Goal: Navigation & Orientation: Find specific page/section

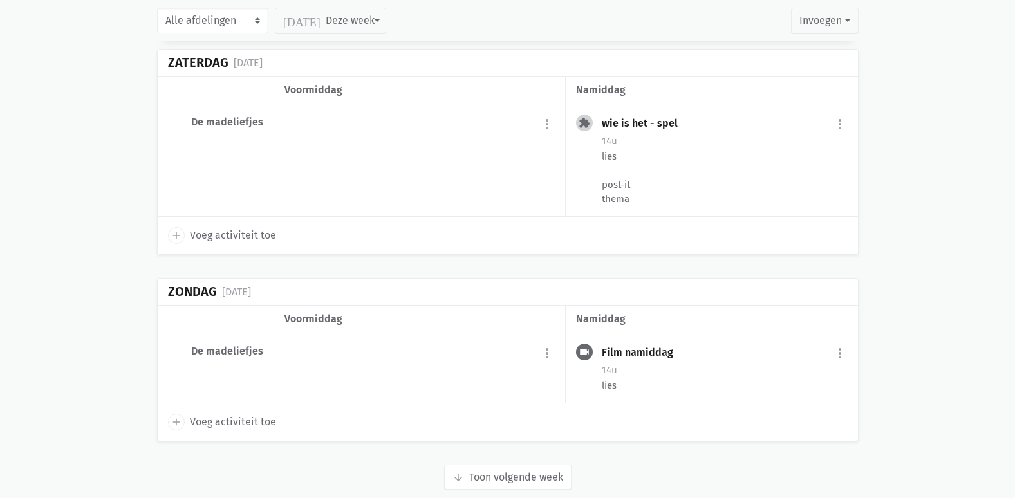
scroll to position [2970, 0]
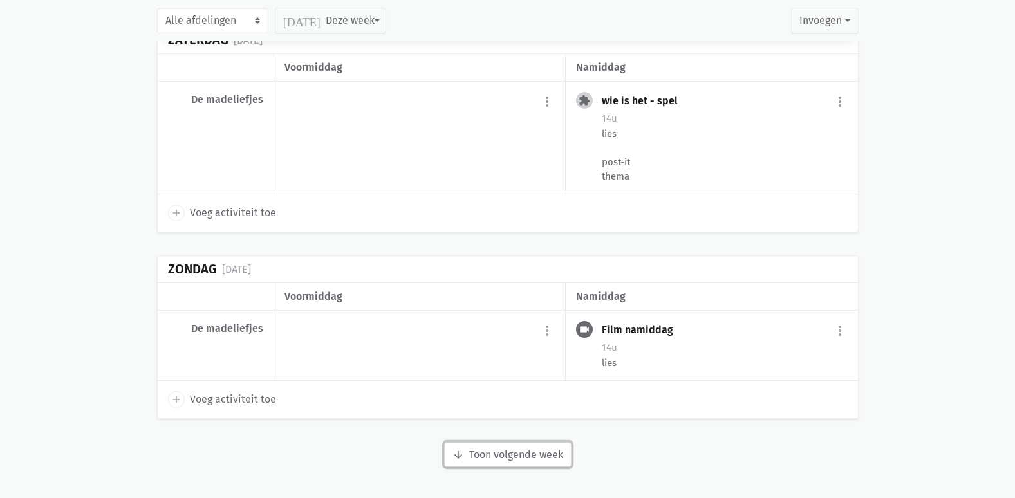
click at [472, 460] on button "arrow_downward Week wordt geladen Toon volgende week" at bounding box center [507, 455] width 127 height 26
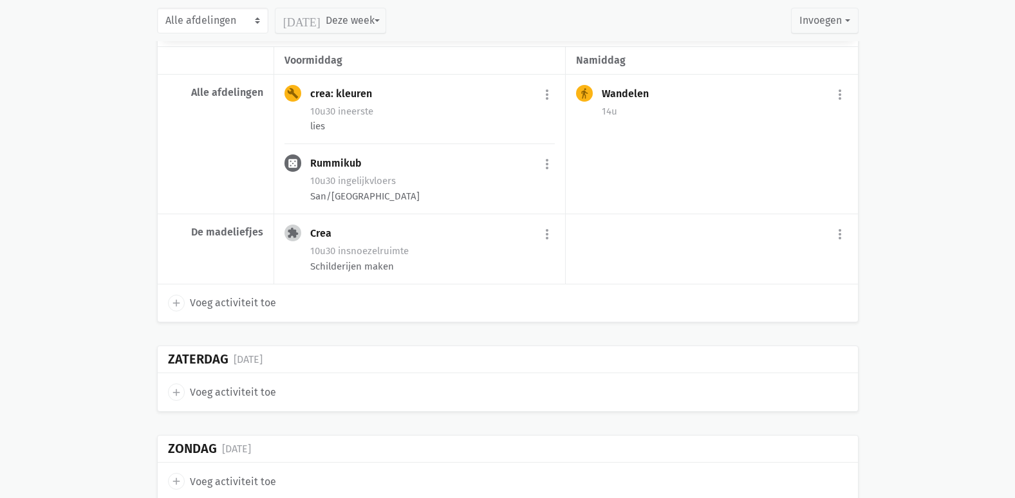
scroll to position [4773, 0]
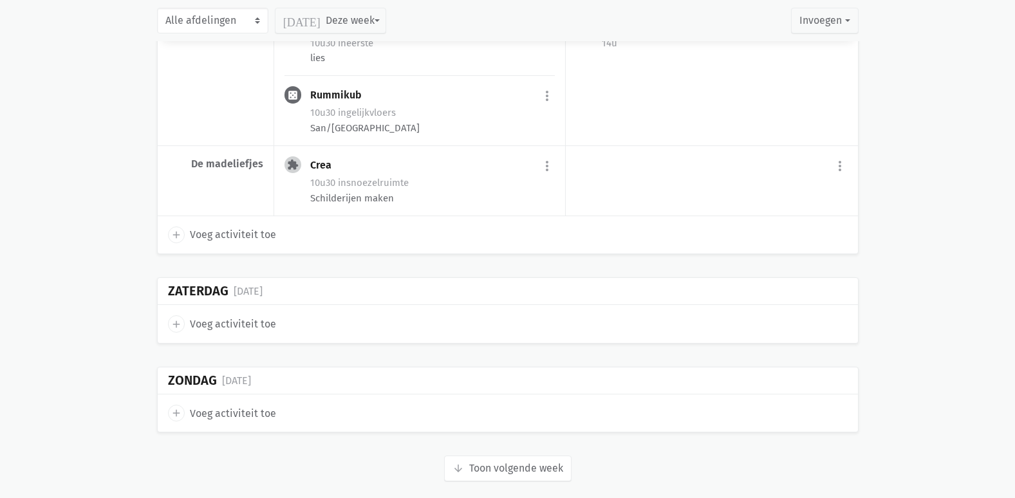
click at [493, 461] on button "arrow_downward Week wordt geladen Toon volgende week" at bounding box center [507, 469] width 127 height 26
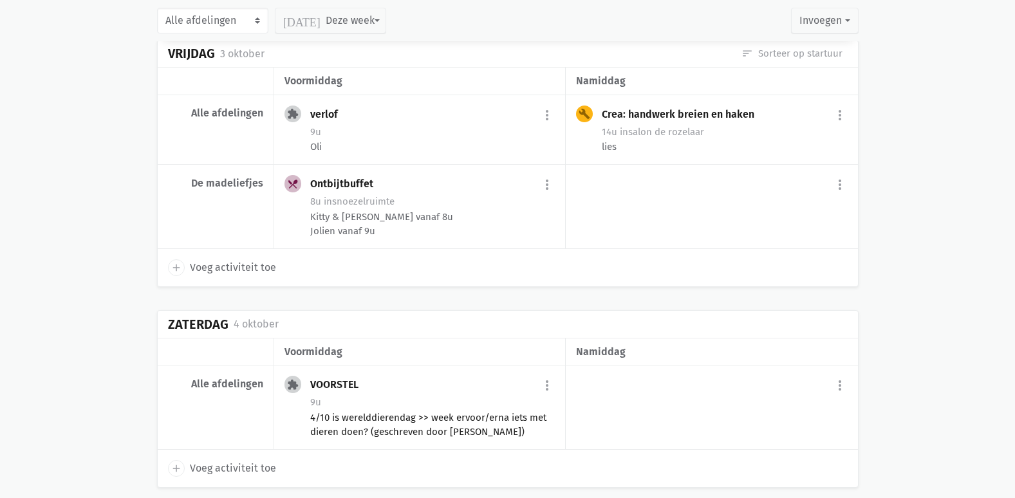
scroll to position [6491, 0]
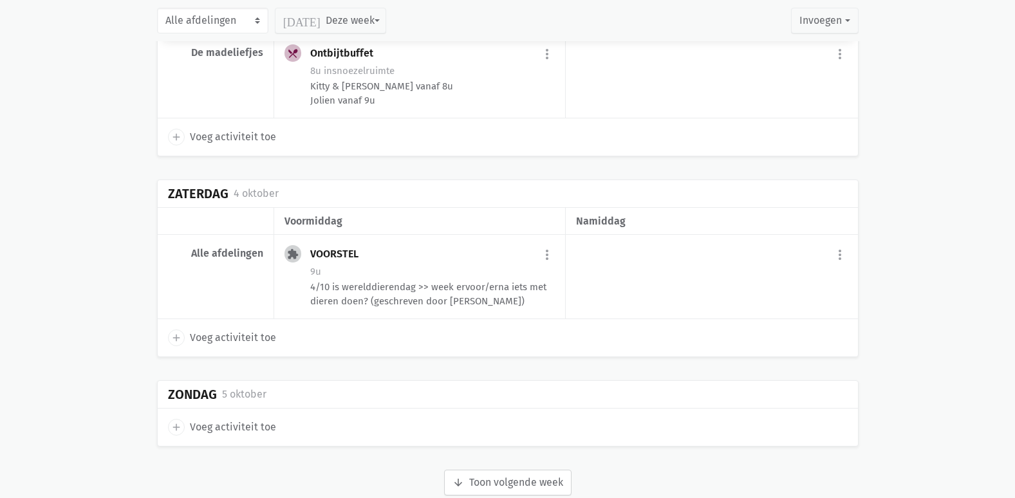
click at [480, 470] on button "arrow_downward Week wordt geladen Toon volgende week" at bounding box center [507, 483] width 127 height 26
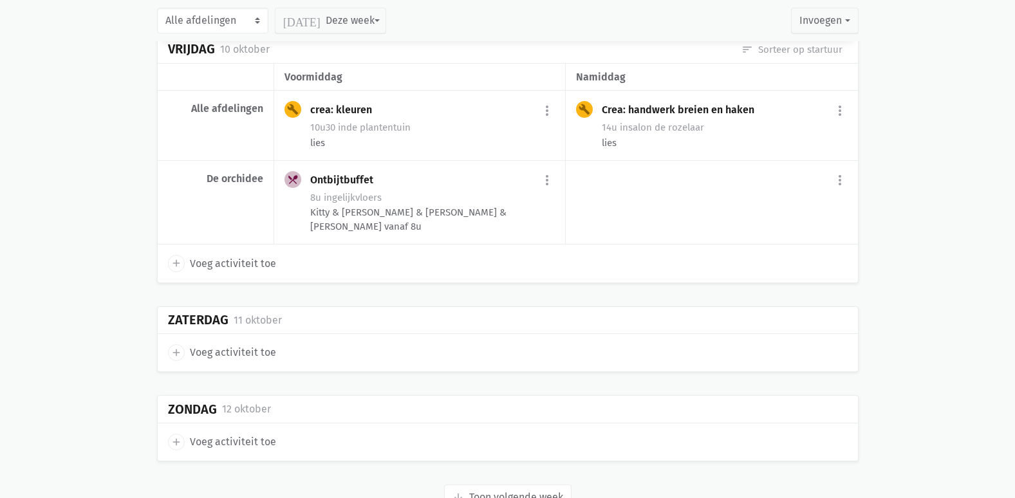
scroll to position [7846, 0]
click at [523, 484] on button "arrow_downward Week wordt geladen Toon volgende week" at bounding box center [507, 497] width 127 height 26
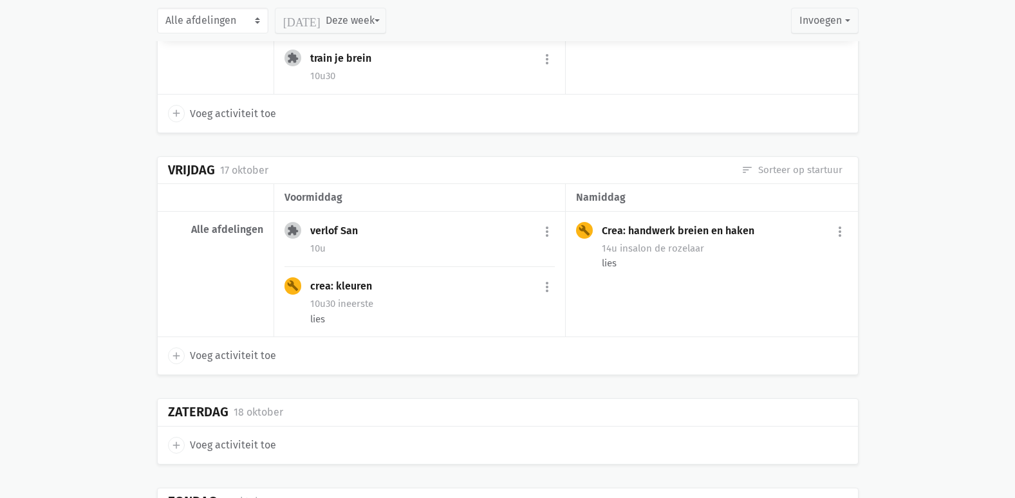
scroll to position [9226, 0]
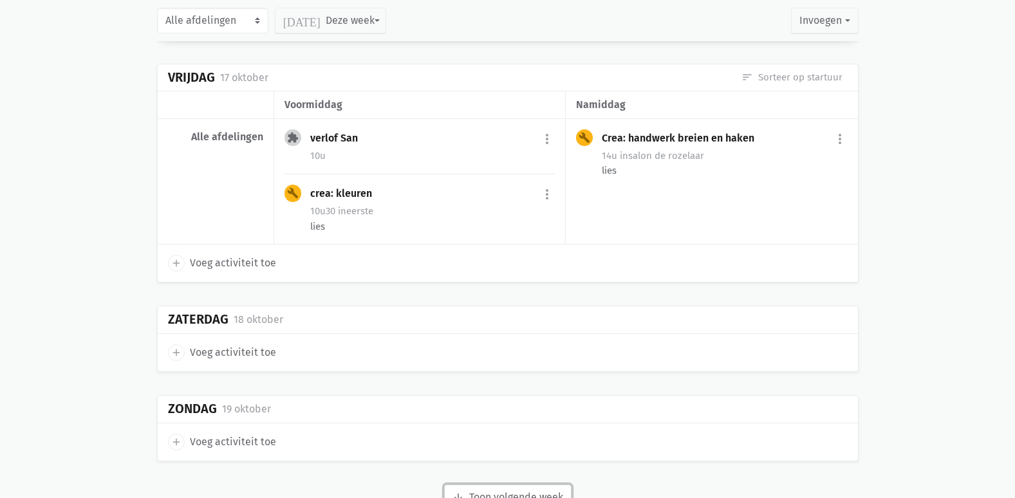
click at [474, 485] on button "arrow_downward Week wordt geladen Toon volgende week" at bounding box center [507, 498] width 127 height 26
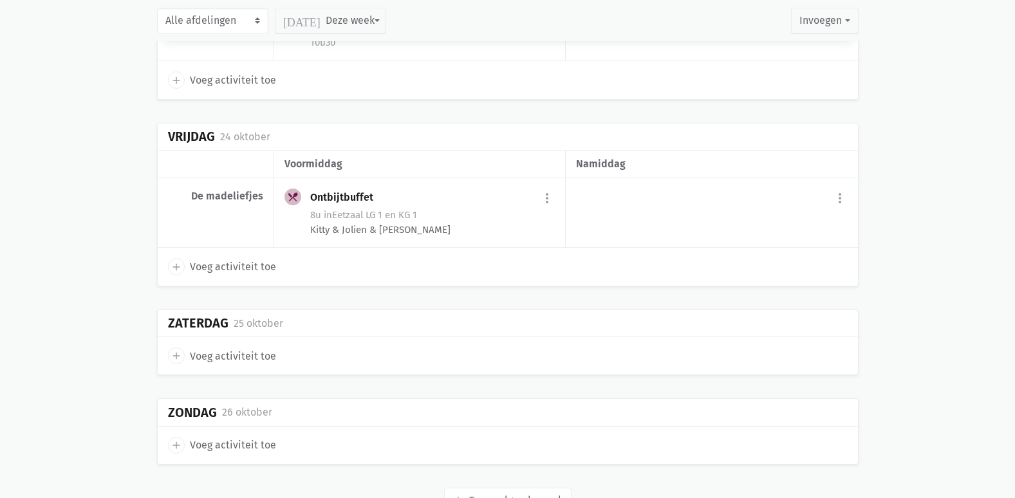
scroll to position [10483, 0]
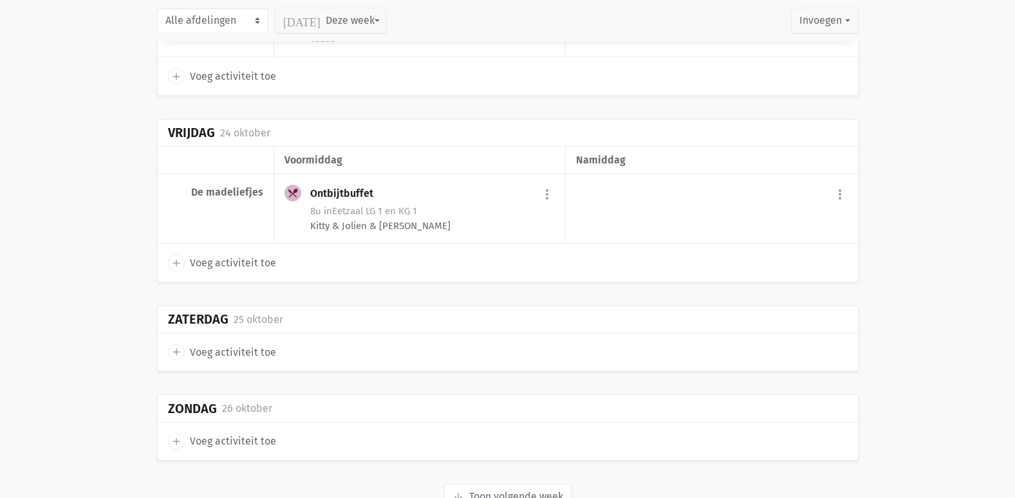
click at [555, 484] on button "arrow_downward Week wordt geladen Toon volgende week" at bounding box center [507, 497] width 127 height 26
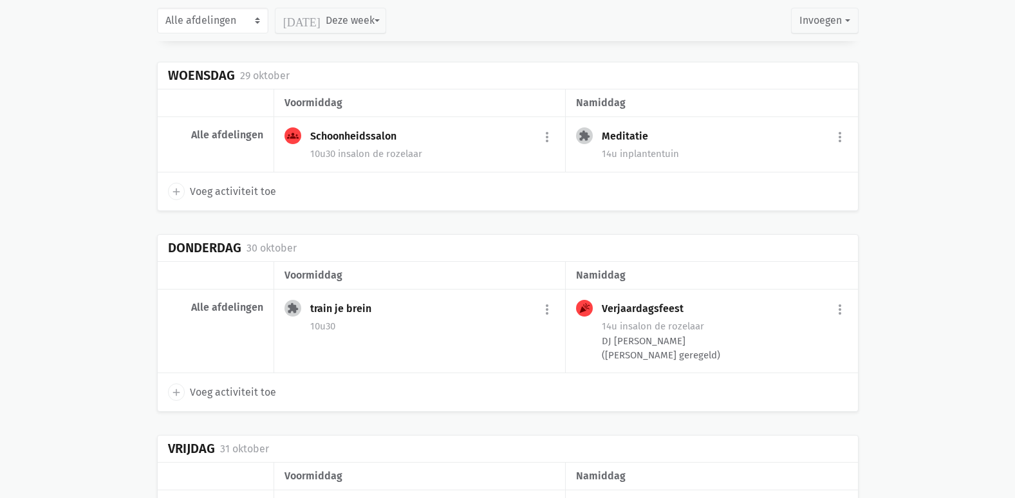
scroll to position [11384, 0]
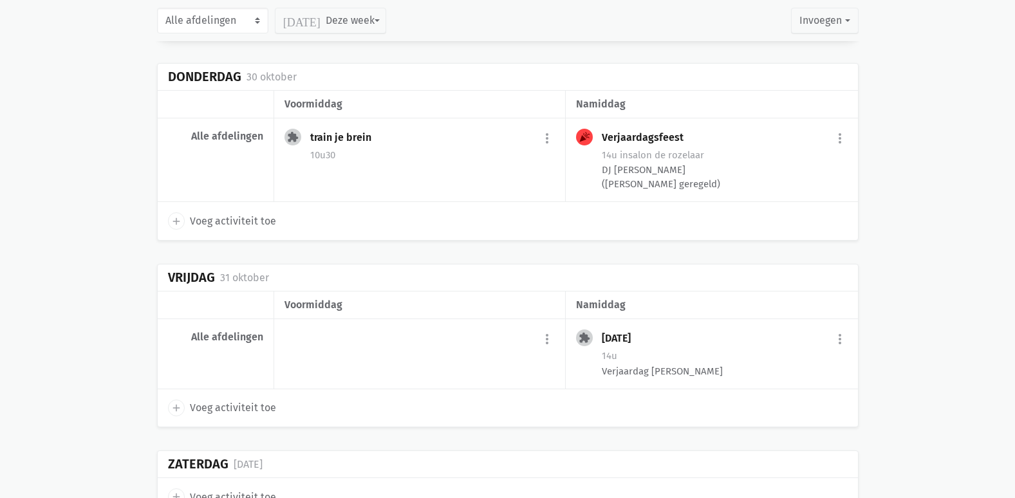
drag, startPoint x: 726, startPoint y: 333, endPoint x: 585, endPoint y: 279, distance: 151.0
click at [585, 319] on div "extension [DATE] more_vert edit Bewerk [PERSON_NAME] fiche [DATE] Plan opnieuw …" at bounding box center [712, 354] width 292 height 70
click at [757, 265] on div "[DATE]" at bounding box center [508, 279] width 700 height 28
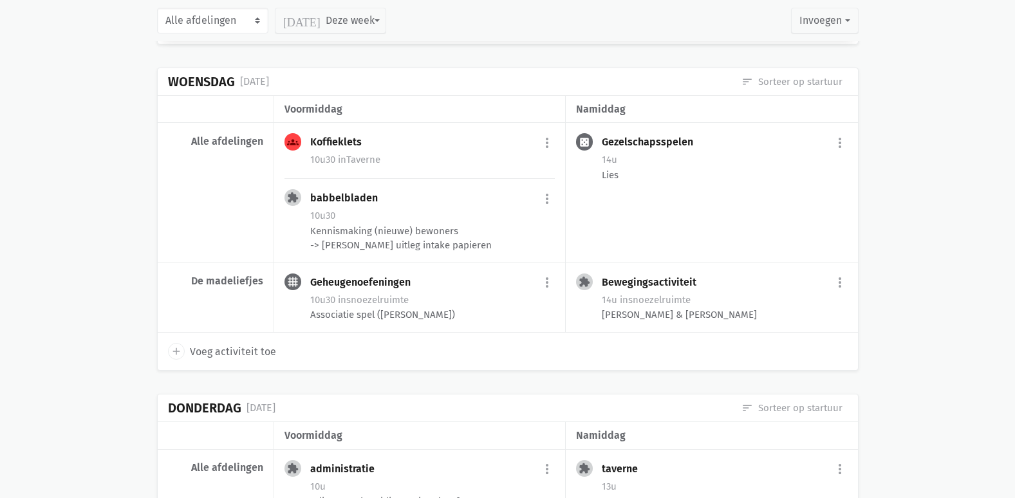
scroll to position [3853, 0]
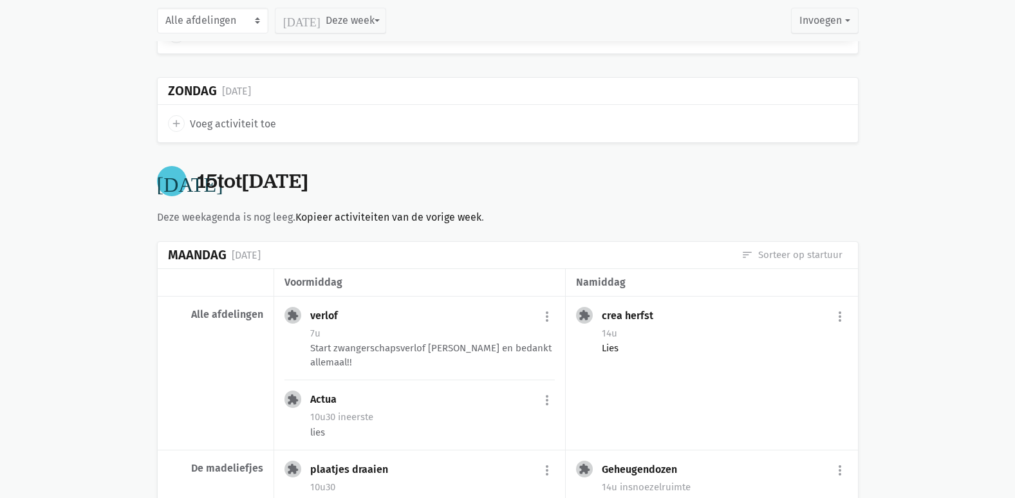
scroll to position [1150, 0]
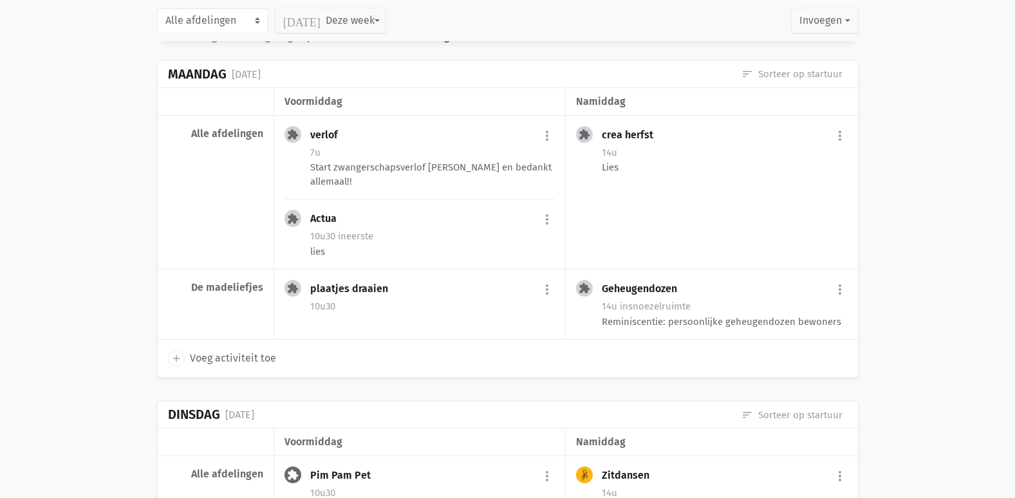
drag, startPoint x: 668, startPoint y: 171, endPoint x: 602, endPoint y: 136, distance: 74.9
click at [602, 136] on div "crea herfst more_vert edit Bewerk [PERSON_NAME] fiche [DATE] Plan opnieuw in co…" at bounding box center [724, 150] width 245 height 49
drag, startPoint x: 602, startPoint y: 136, endPoint x: 971, endPoint y: 188, distance: 372.5
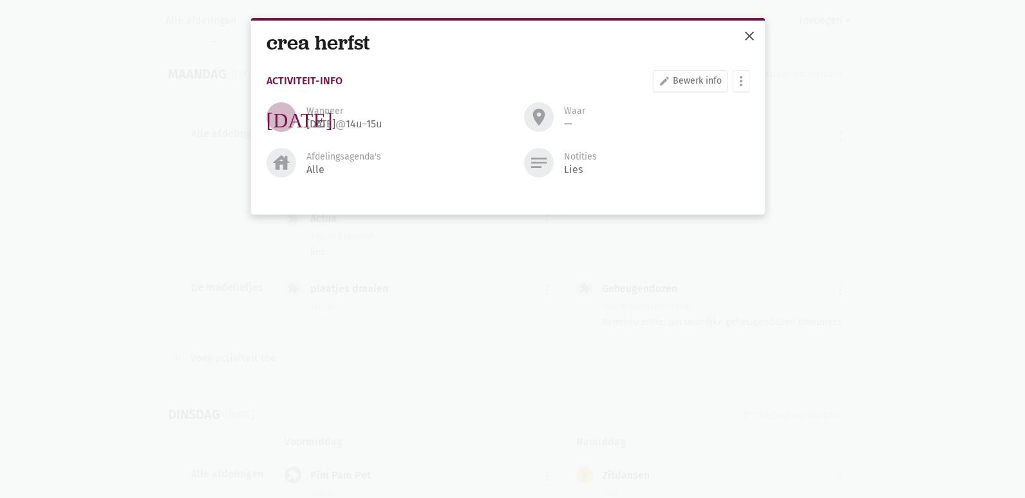
click at [749, 27] on button "close" at bounding box center [749, 37] width 26 height 28
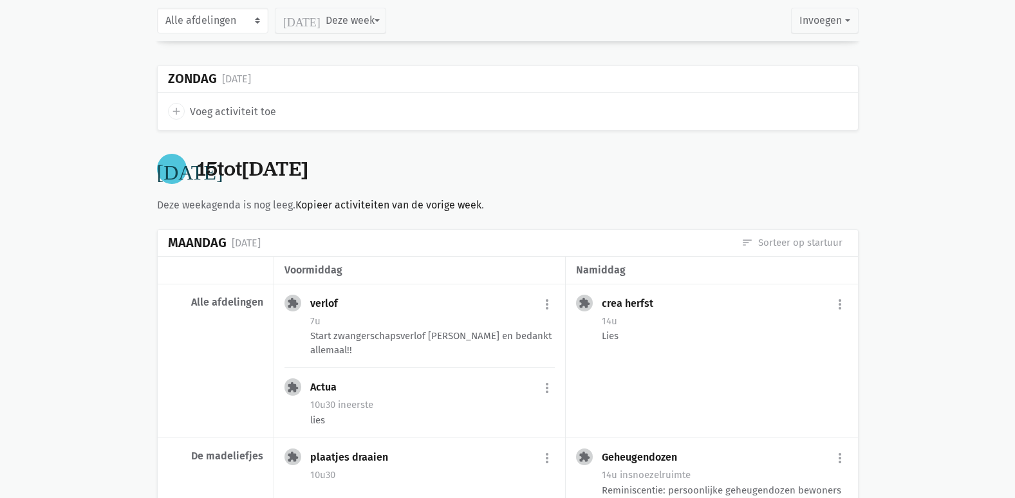
scroll to position [1094, 0]
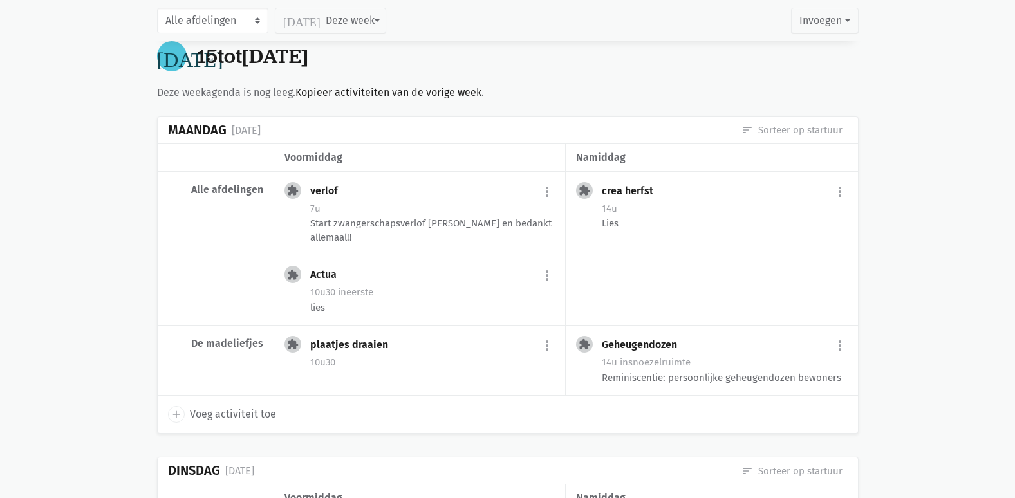
drag, startPoint x: 564, startPoint y: 249, endPoint x: 312, endPoint y: 192, distance: 259.2
click at [312, 192] on div "extension verlof more_vert edit Bewerk [PERSON_NAME] fiche [DATE] Plan opnieuw …" at bounding box center [420, 249] width 292 height 154
click at [581, 120] on div "[DATE] sort Sorteer op startuur" at bounding box center [508, 131] width 700 height 28
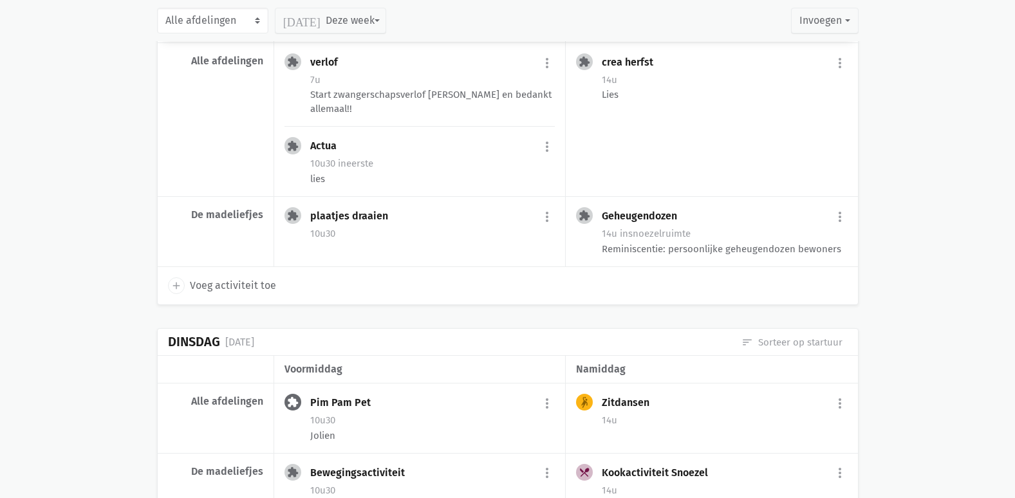
scroll to position [1159, 0]
